Goal: Transaction & Acquisition: Book appointment/travel/reservation

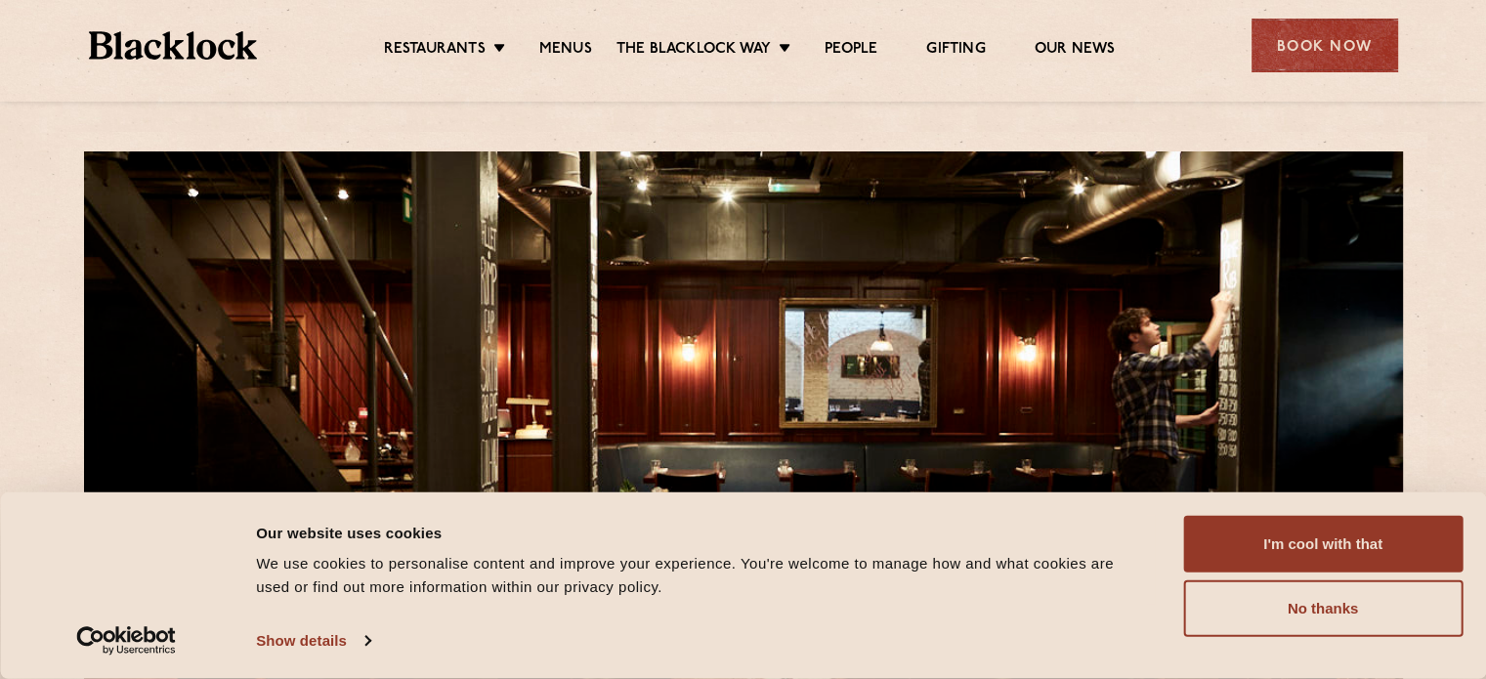
click at [1340, 553] on button "I'm cool with that" at bounding box center [1322, 544] width 279 height 57
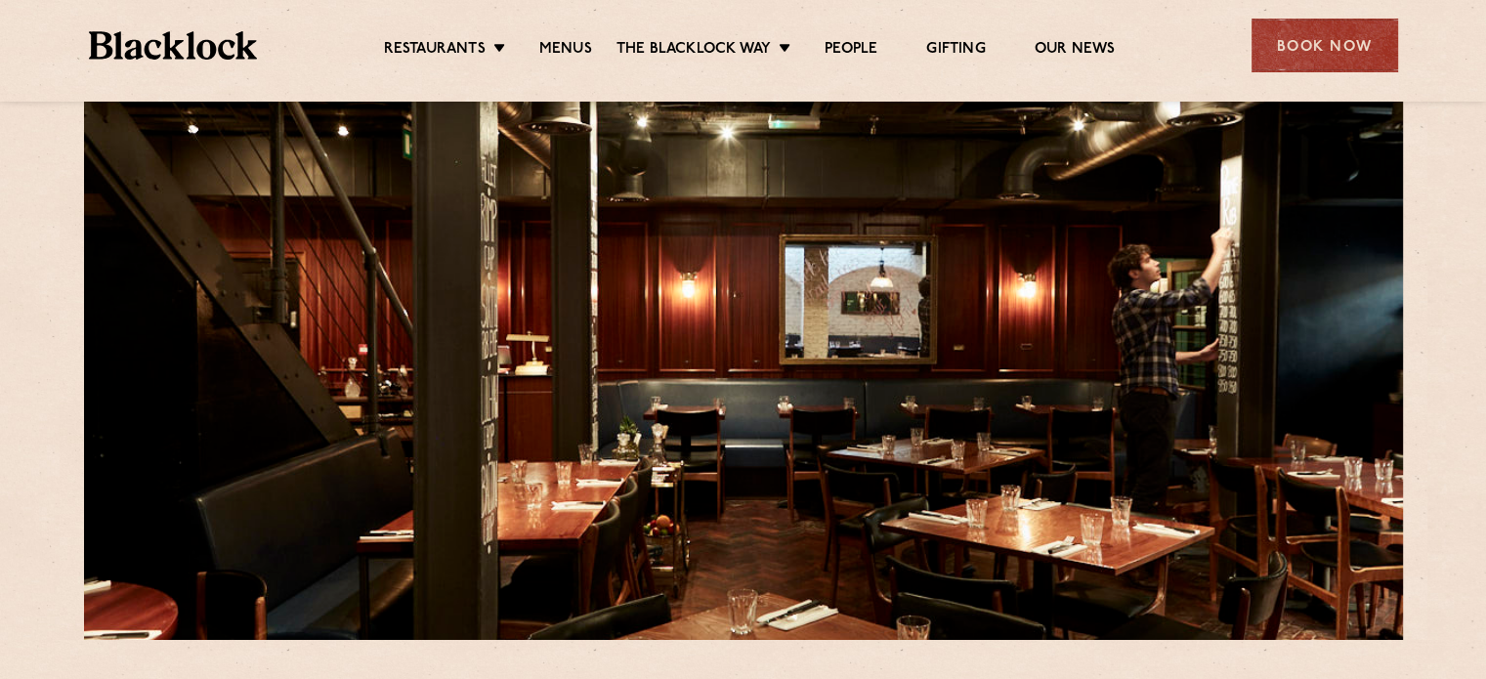
scroll to position [98, 0]
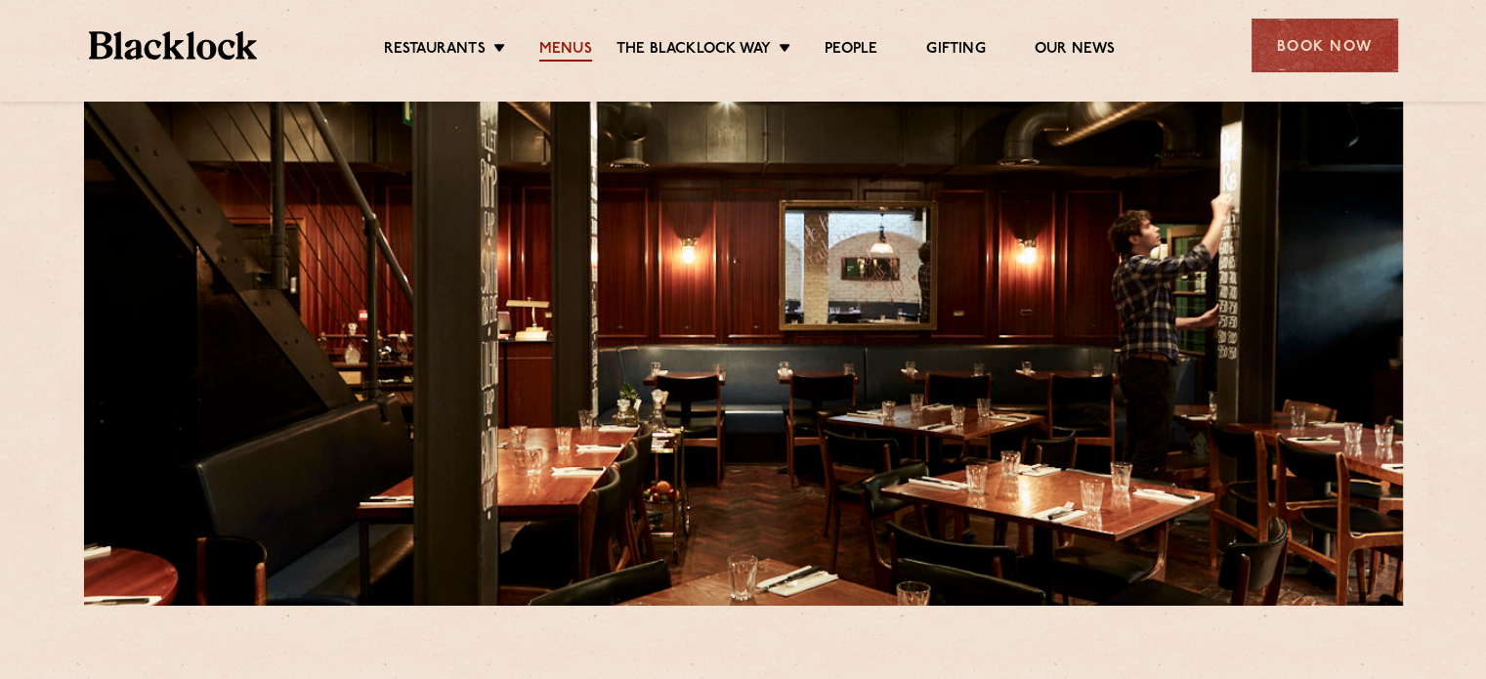
click at [553, 44] on link "Menus" at bounding box center [565, 50] width 53 height 21
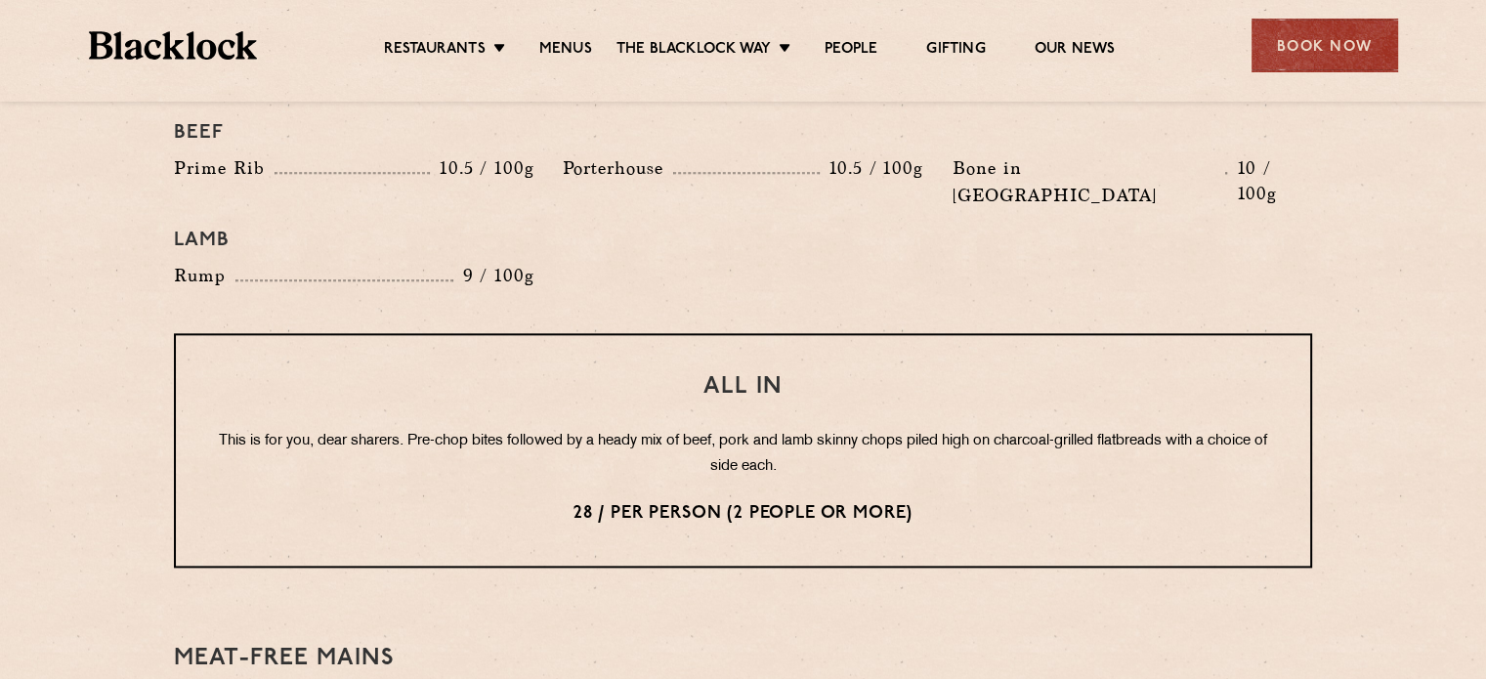
scroll to position [2345, 0]
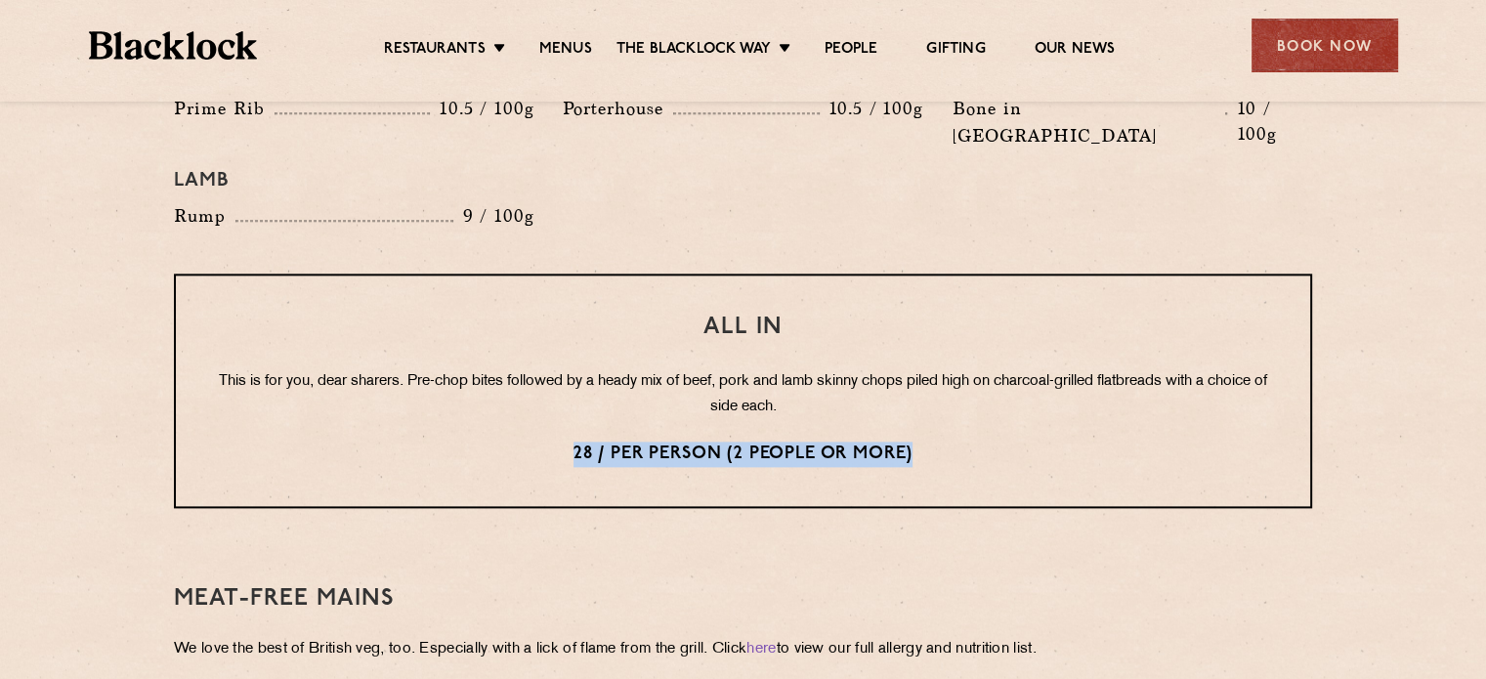
drag, startPoint x: 561, startPoint y: 402, endPoint x: 936, endPoint y: 402, distance: 375.1
click at [936, 442] on p "28 / per person (2 people or more)" at bounding box center [743, 454] width 1056 height 25
click at [1102, 442] on p "28 / per person (2 people or more)" at bounding box center [743, 454] width 1056 height 25
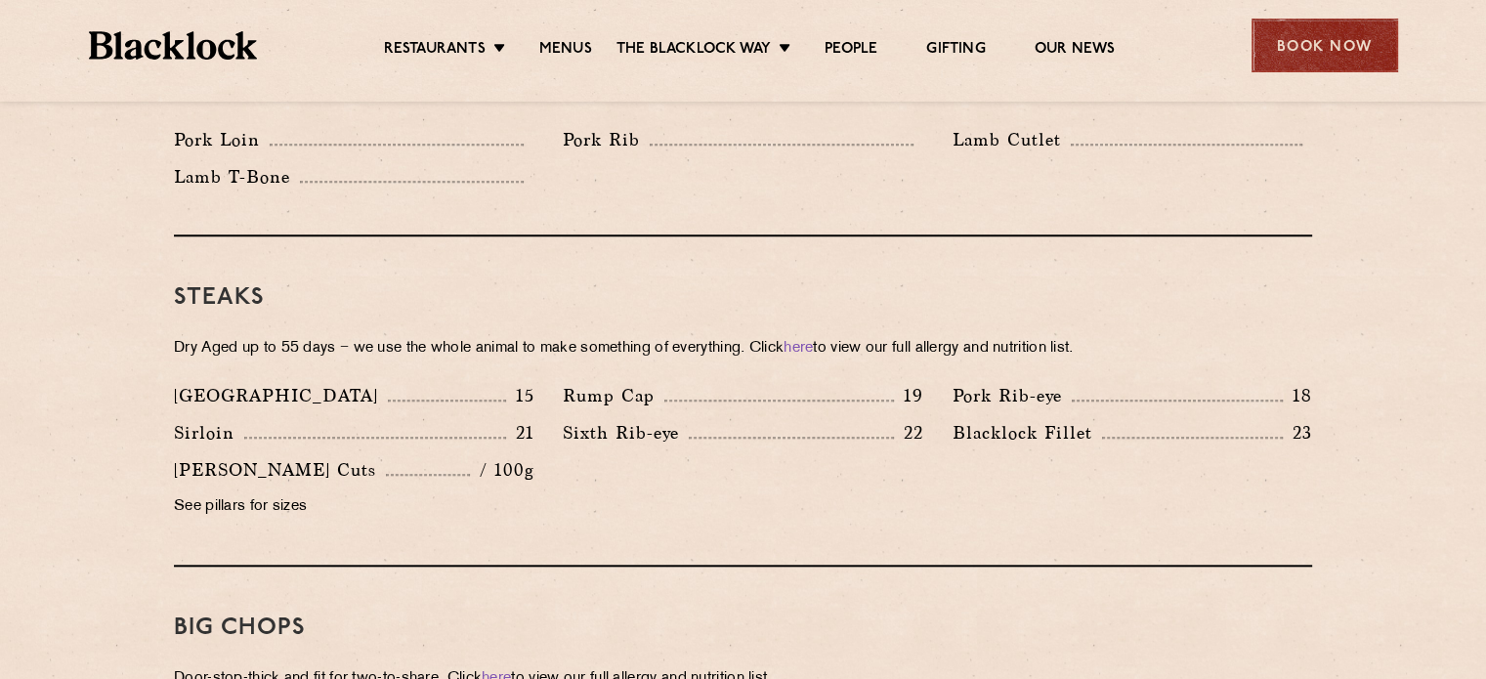
scroll to position [1563, 0]
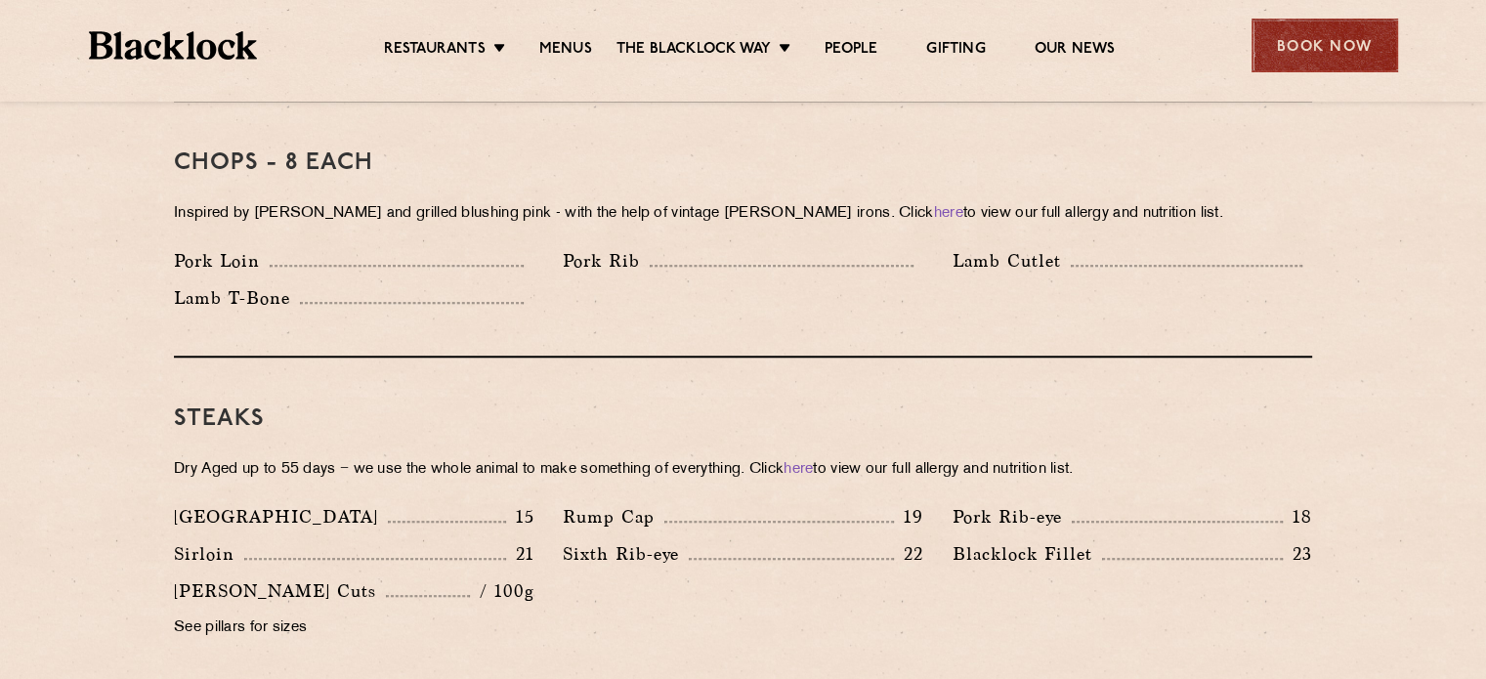
click at [1287, 59] on div "Book Now" at bounding box center [1324, 46] width 147 height 54
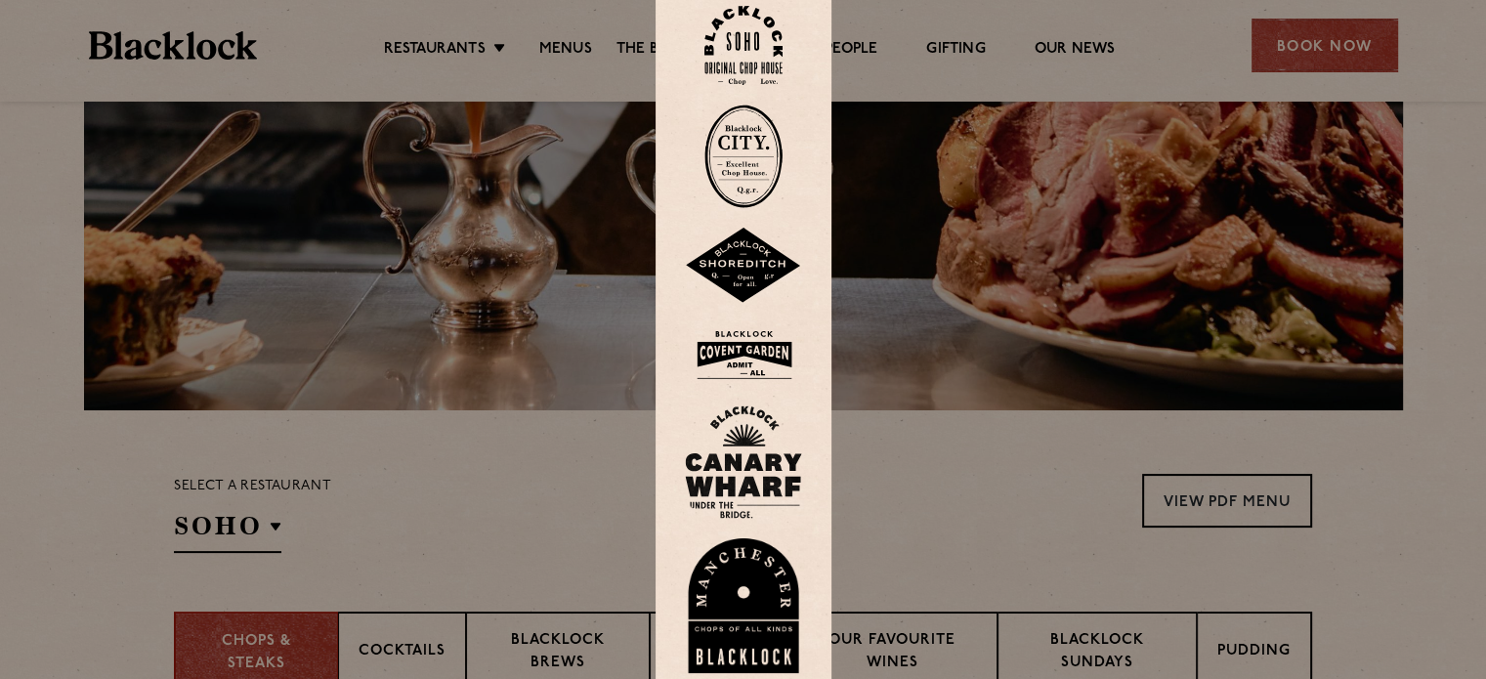
click at [1424, 185] on div at bounding box center [743, 339] width 1486 height 679
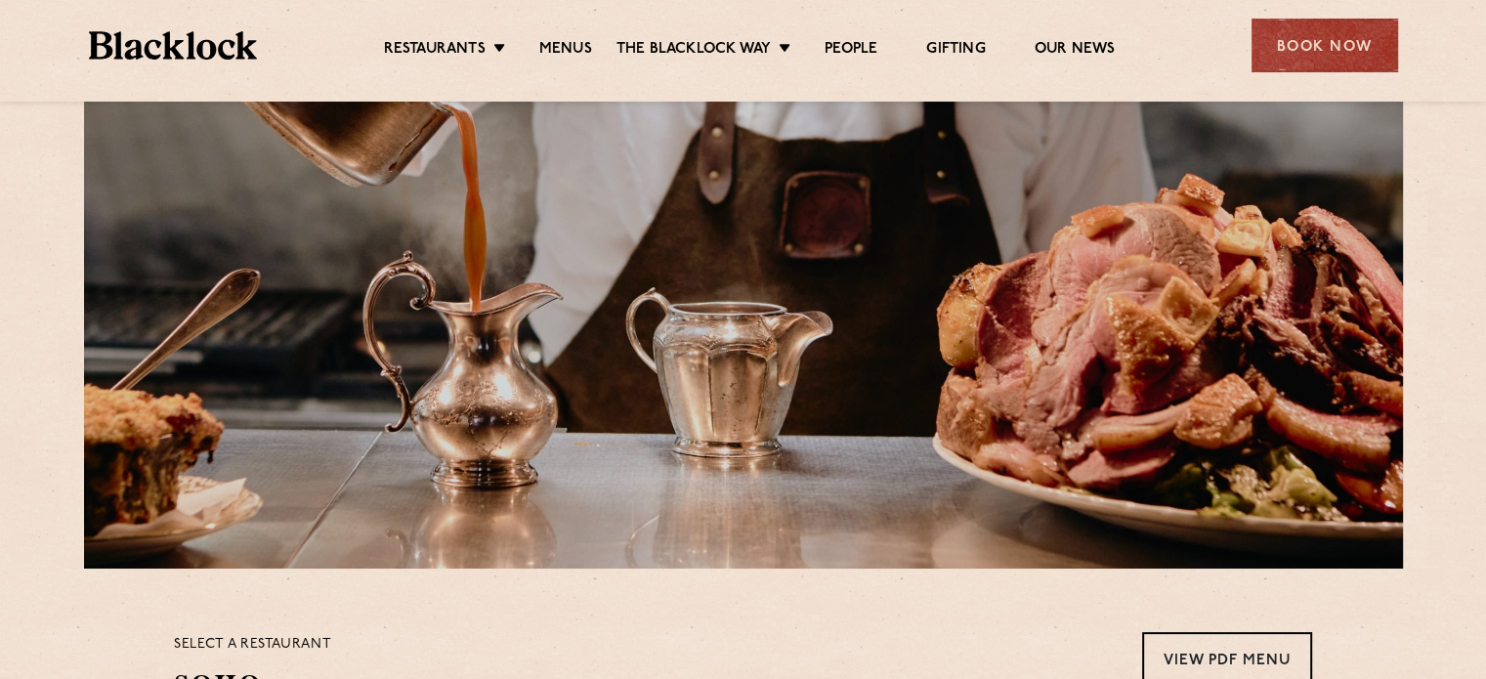
scroll to position [0, 0]
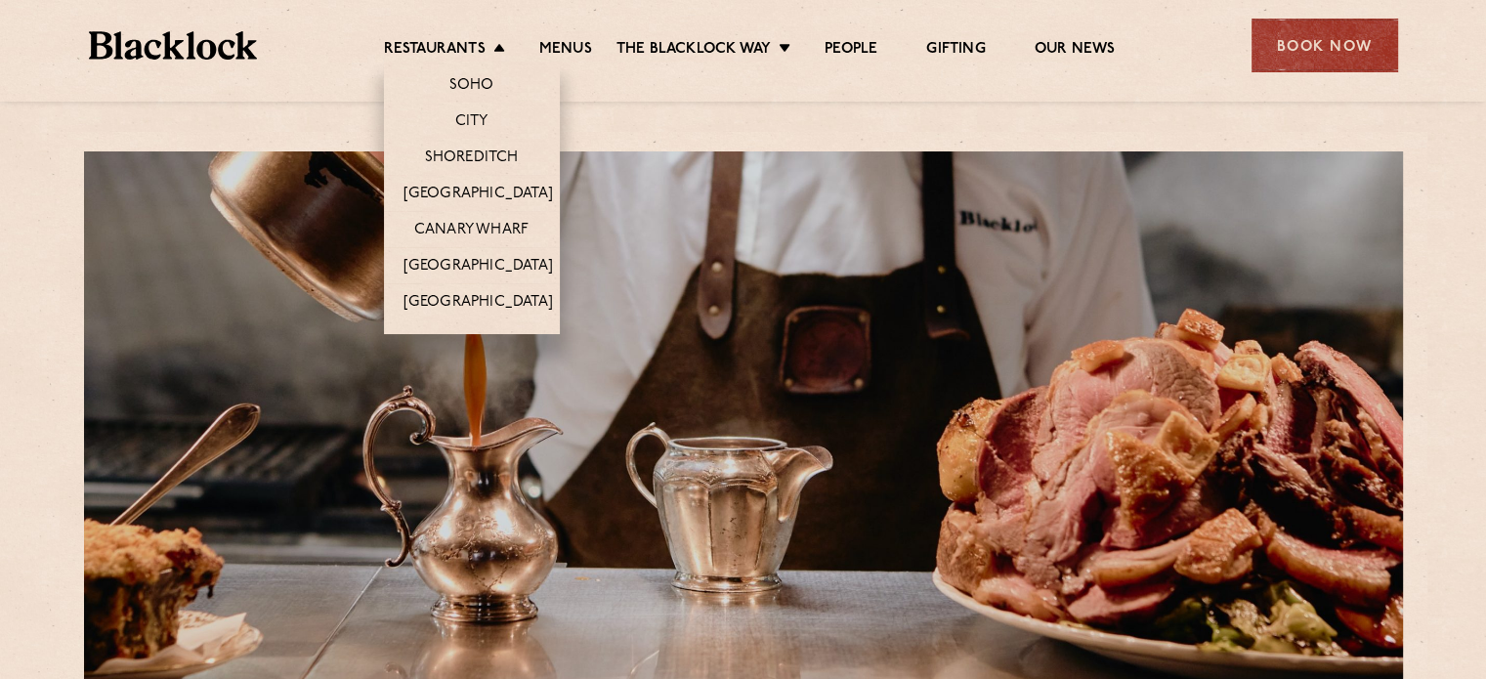
click at [486, 40] on li "Restaurants Soho City Shoreditch Covent Garden Canary Wharf Manchester Birmingh…" at bounding box center [449, 50] width 131 height 21
click at [476, 84] on link "Soho" at bounding box center [471, 86] width 45 height 21
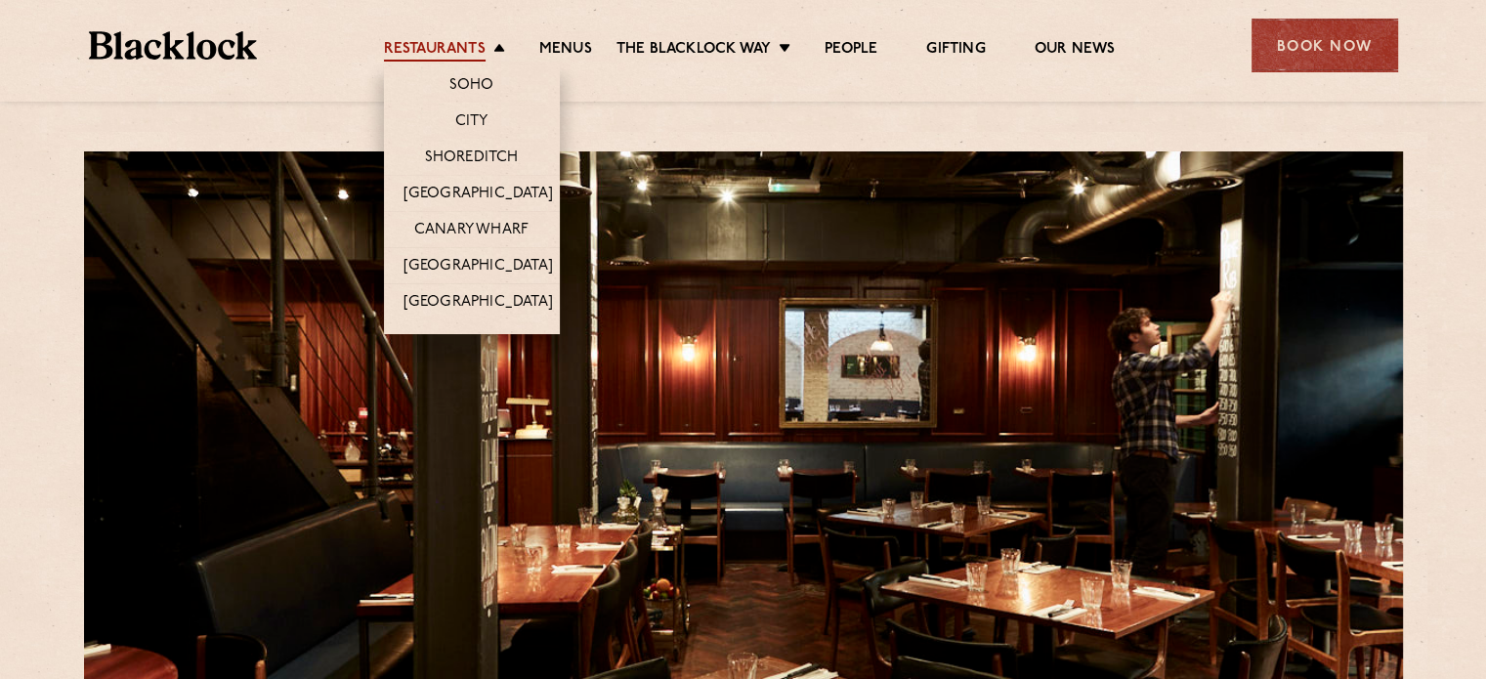
click at [481, 54] on link "Restaurants" at bounding box center [435, 50] width 102 height 21
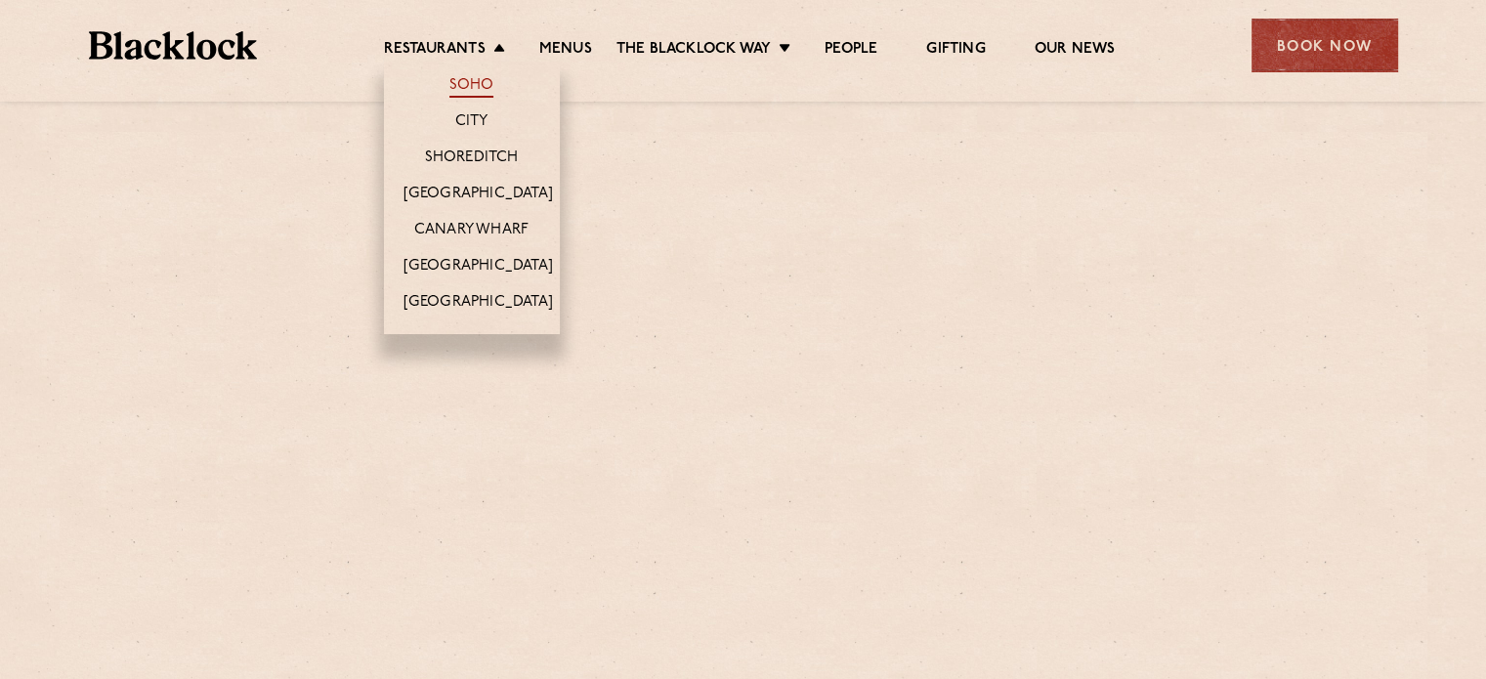
click at [466, 89] on link "Soho" at bounding box center [471, 86] width 45 height 21
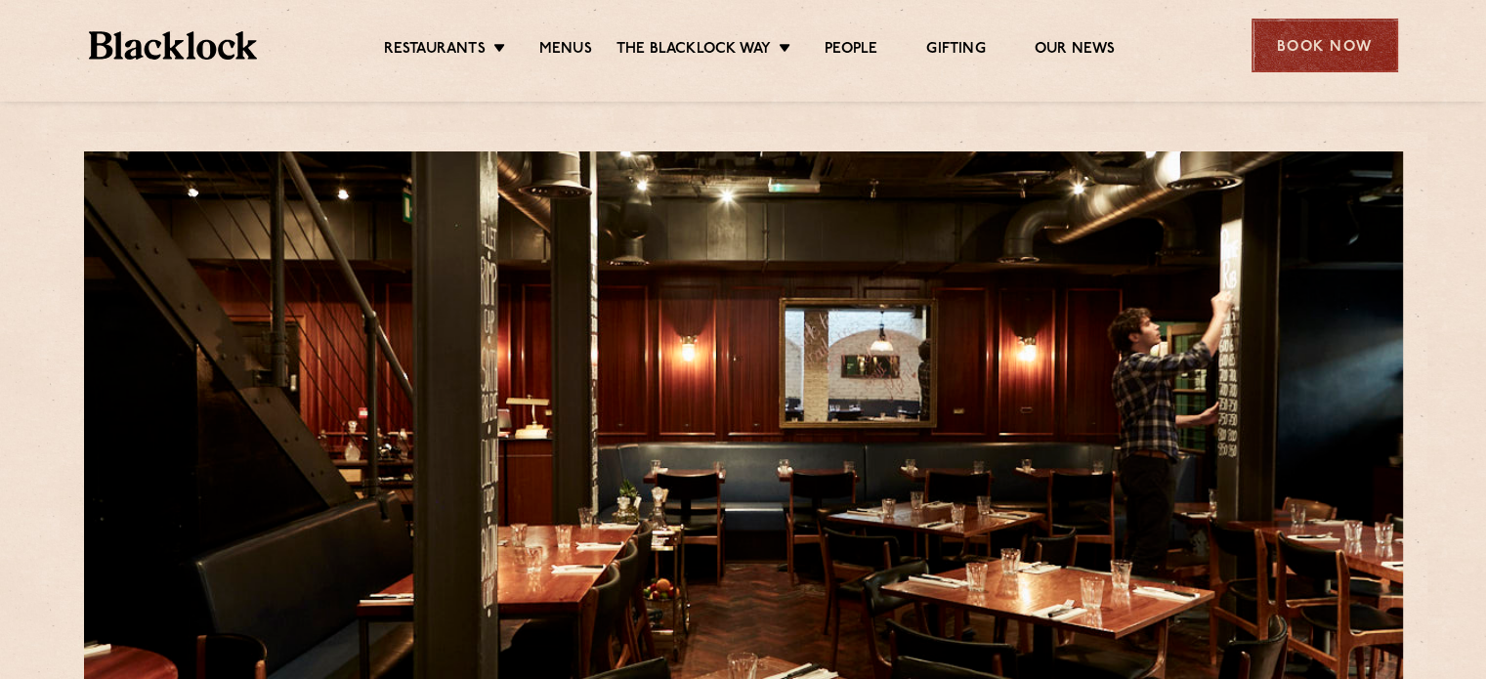
click at [1308, 42] on div "Book Now" at bounding box center [1324, 46] width 147 height 54
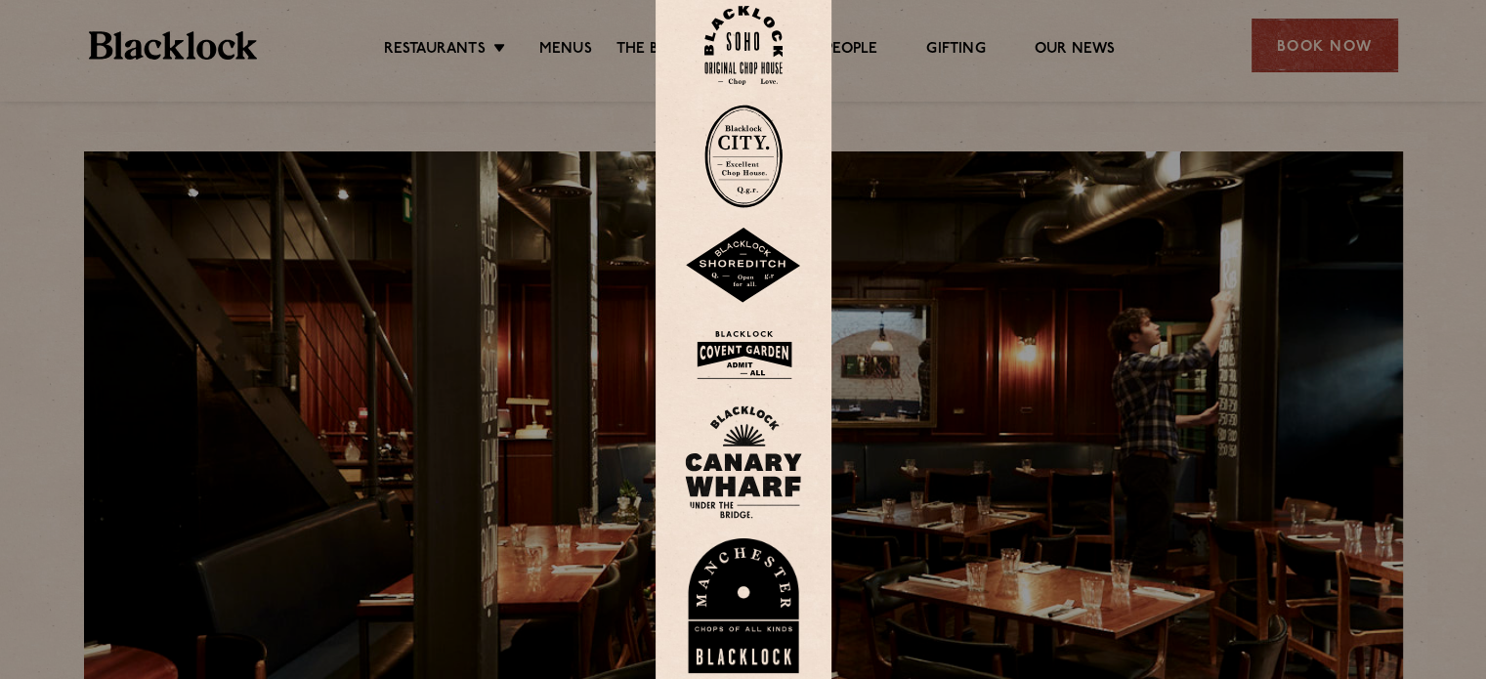
click at [457, 59] on div at bounding box center [743, 339] width 1486 height 679
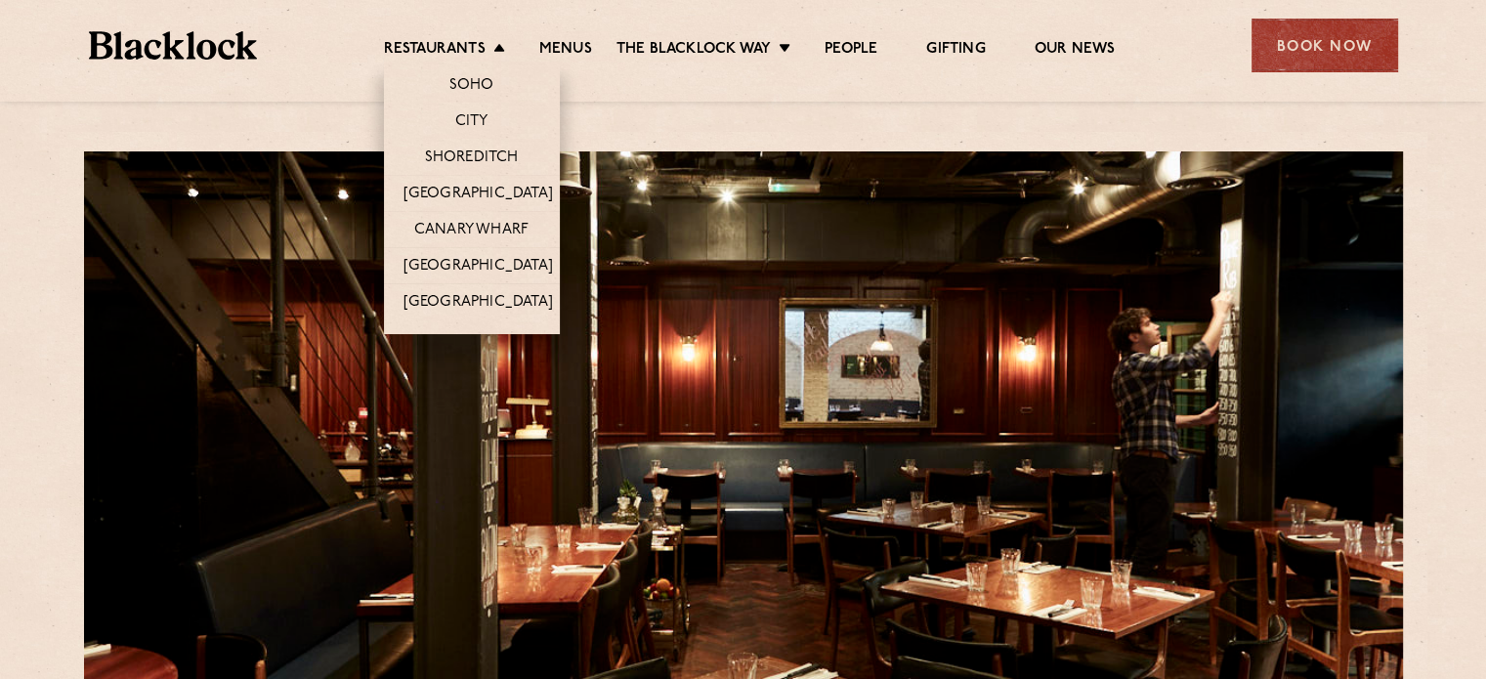
click at [470, 100] on li "Soho" at bounding box center [472, 82] width 176 height 41
click at [469, 86] on link "Soho" at bounding box center [471, 86] width 45 height 21
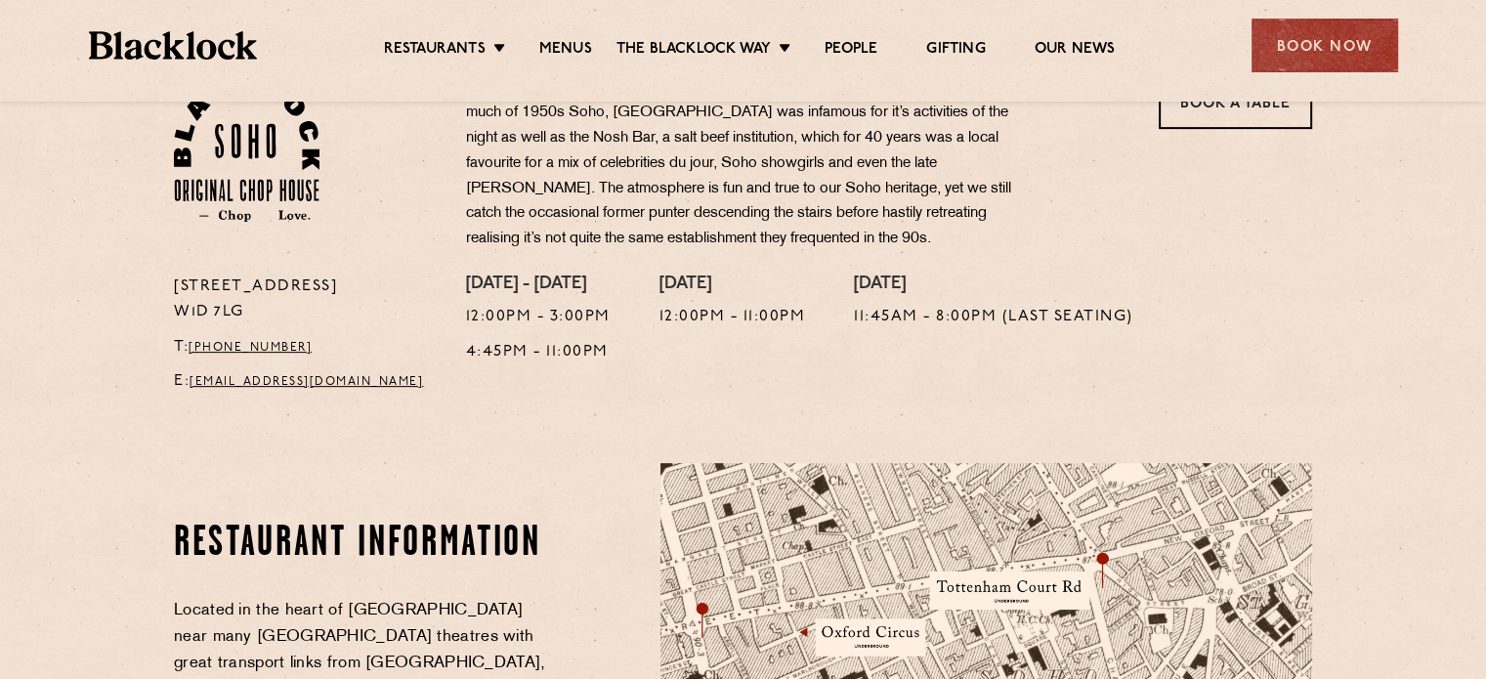
scroll to position [586, 0]
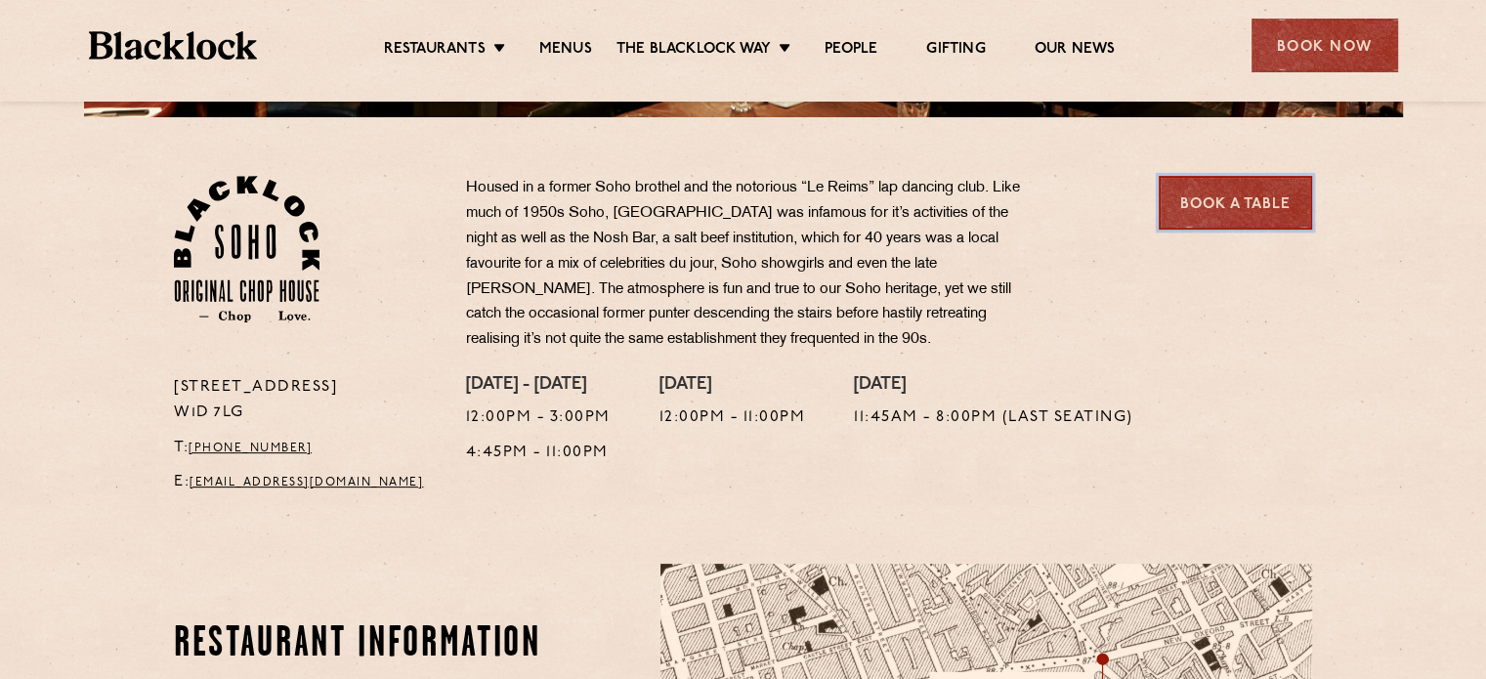
click at [1238, 209] on link "Book a Table" at bounding box center [1235, 203] width 153 height 54
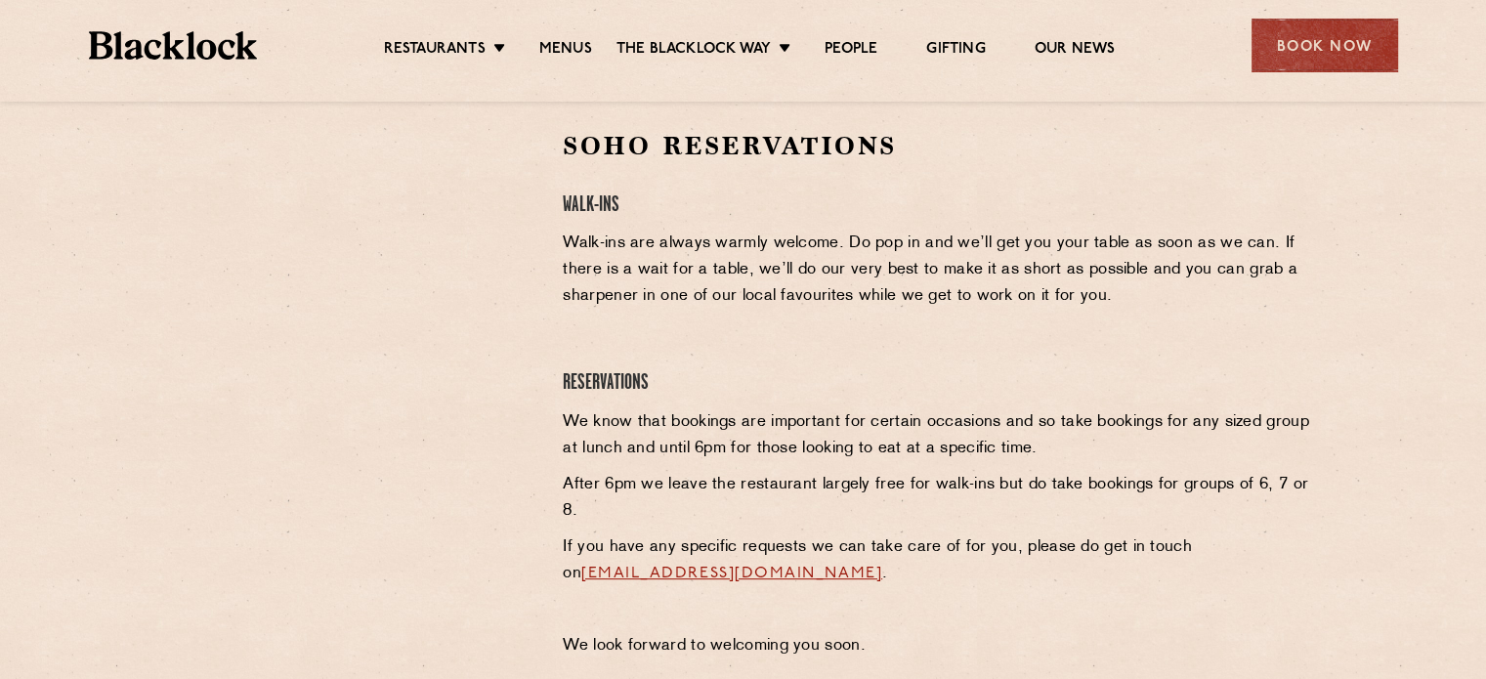
scroll to position [586, 0]
